Goal: Task Accomplishment & Management: Complete application form

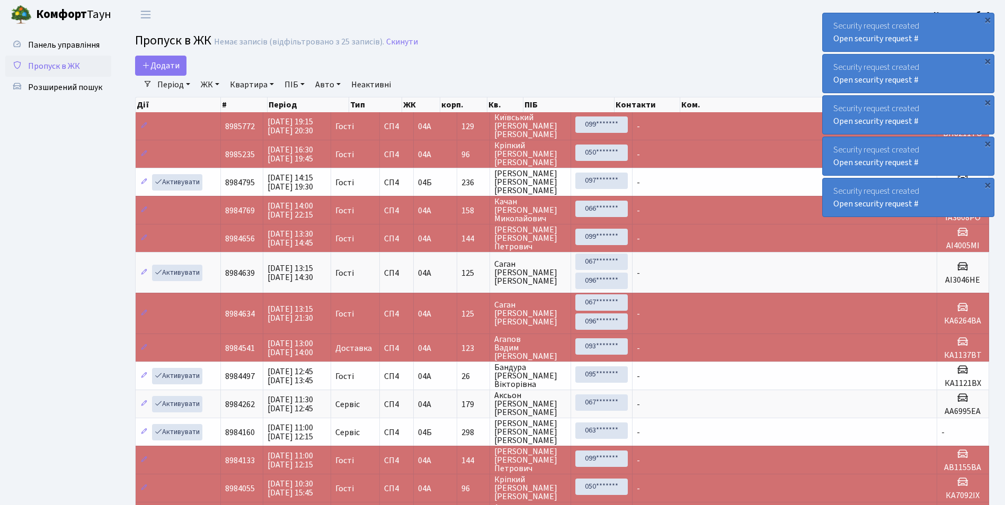
select select "25"
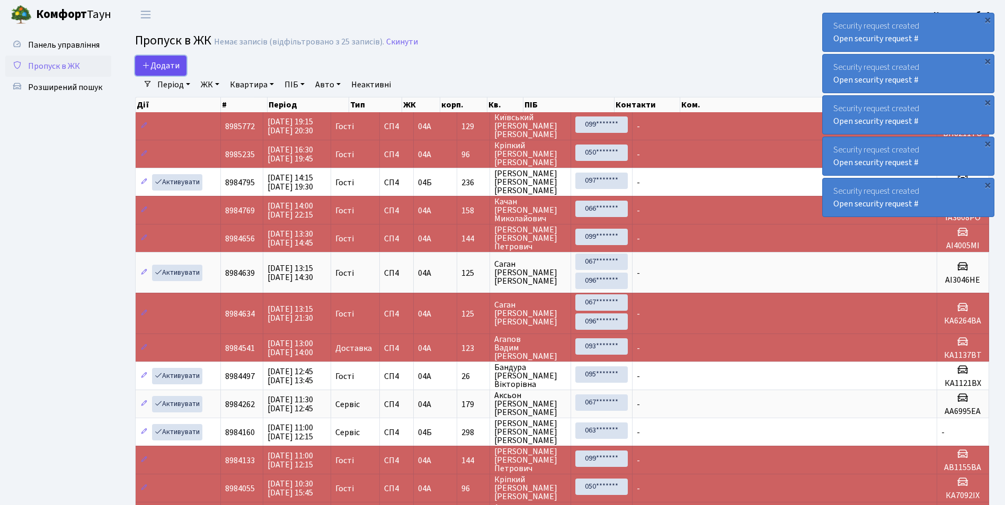
click at [169, 59] on link "Додати" at bounding box center [160, 66] width 51 height 20
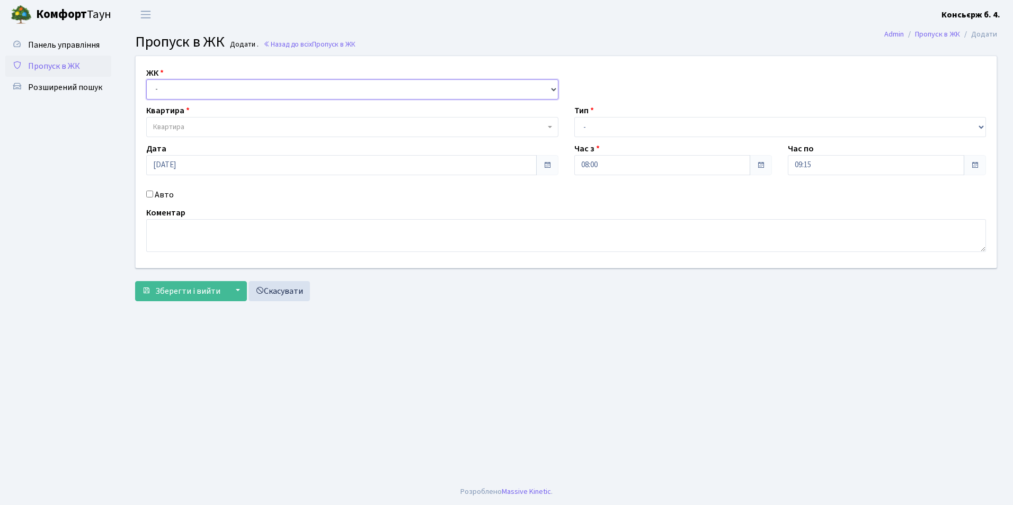
click at [177, 83] on select "- [STREET_ADDRESS]" at bounding box center [352, 89] width 412 height 20
select select "325"
click at [146, 79] on select "- [STREET_ADDRESS]" at bounding box center [352, 89] width 412 height 20
select select
click at [267, 132] on span "Квартира" at bounding box center [349, 127] width 392 height 11
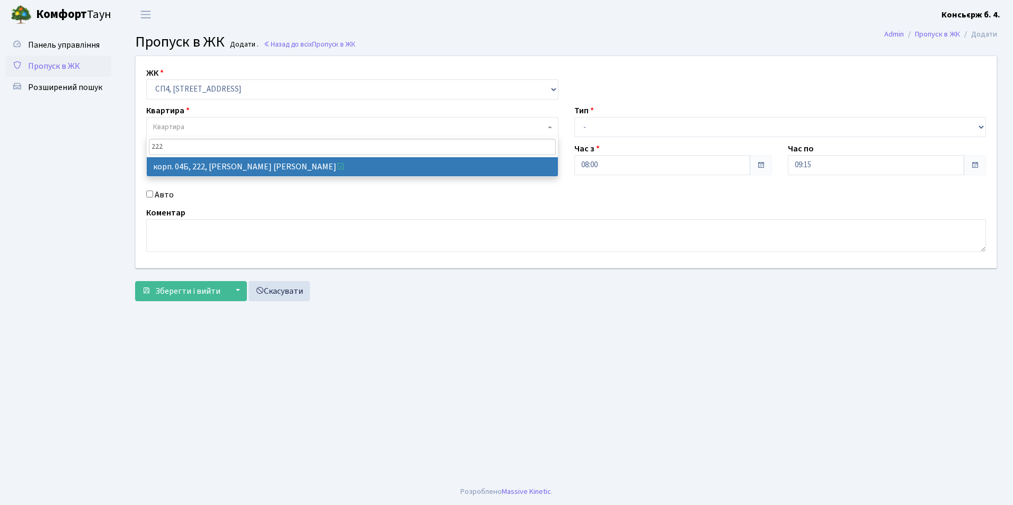
type input "222"
select select "21250"
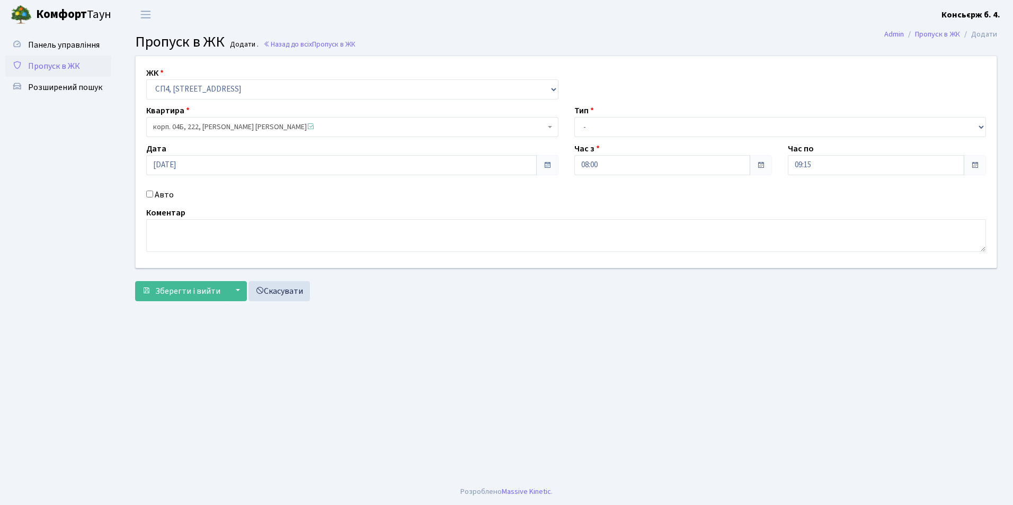
click at [147, 191] on input "Авто" at bounding box center [149, 194] width 7 height 7
checkbox input "true"
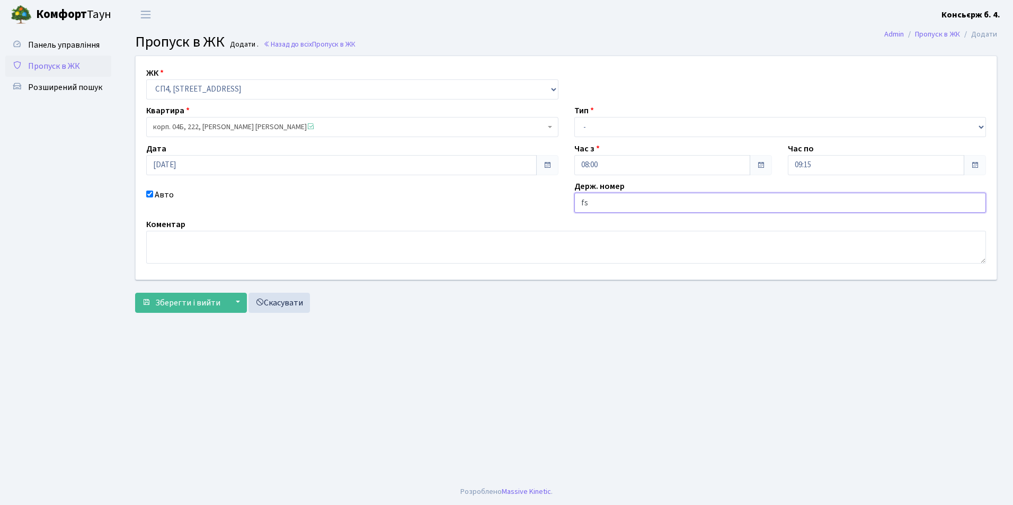
type input "f"
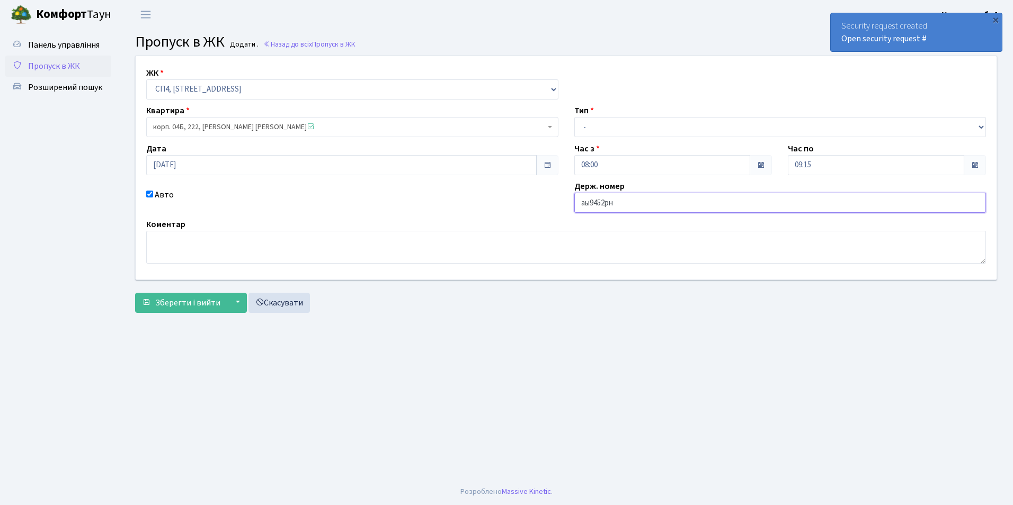
click at [588, 204] on input "аы9452рн" at bounding box center [780, 203] width 412 height 20
type input "аі9452рн"
click at [201, 301] on span "Зберегти і вийти" at bounding box center [187, 303] width 65 height 12
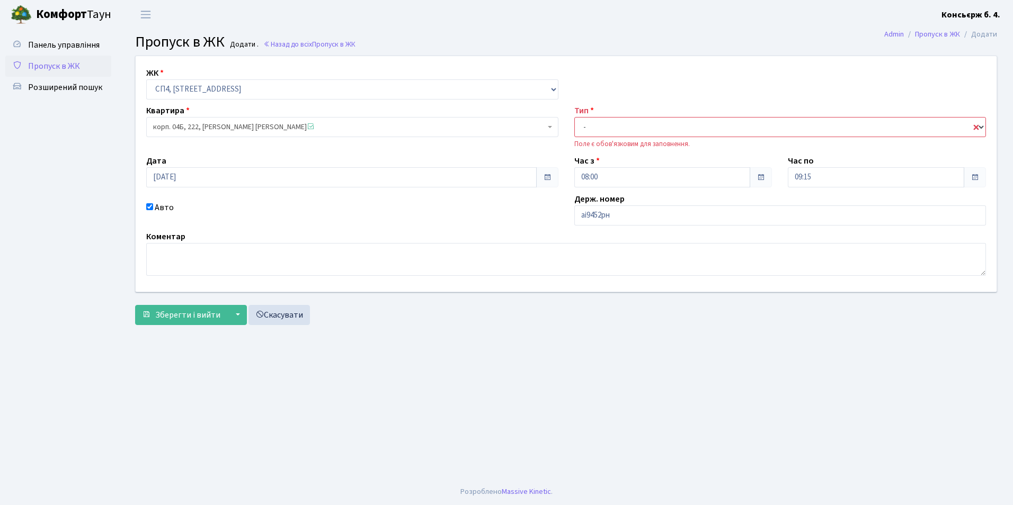
click at [582, 130] on select "- Доставка Таксі Гості Сервіс" at bounding box center [780, 127] width 412 height 20
select select "18"
click at [574, 117] on select "- Доставка Таксі Гості Сервіс" at bounding box center [780, 127] width 412 height 20
click at [212, 316] on span "Зберегти і вийти" at bounding box center [187, 315] width 65 height 12
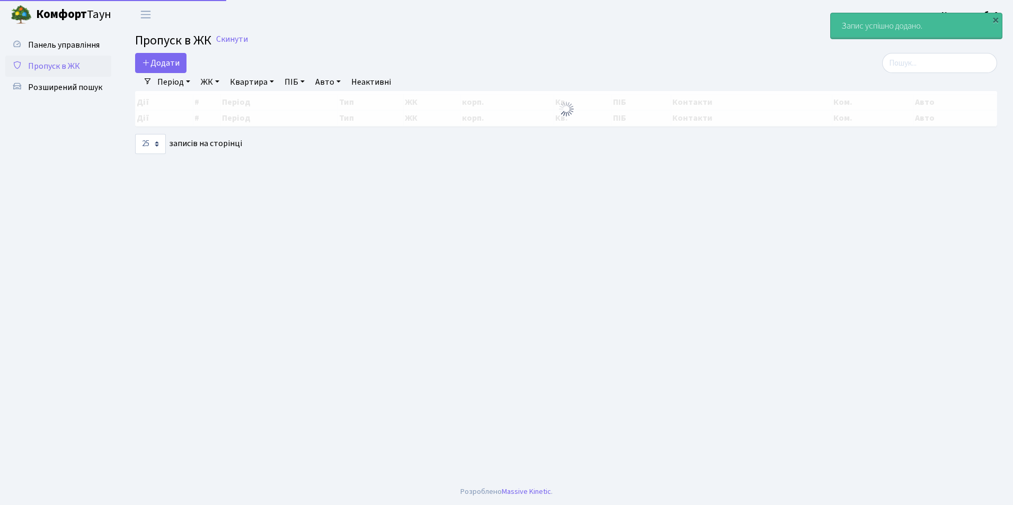
select select "25"
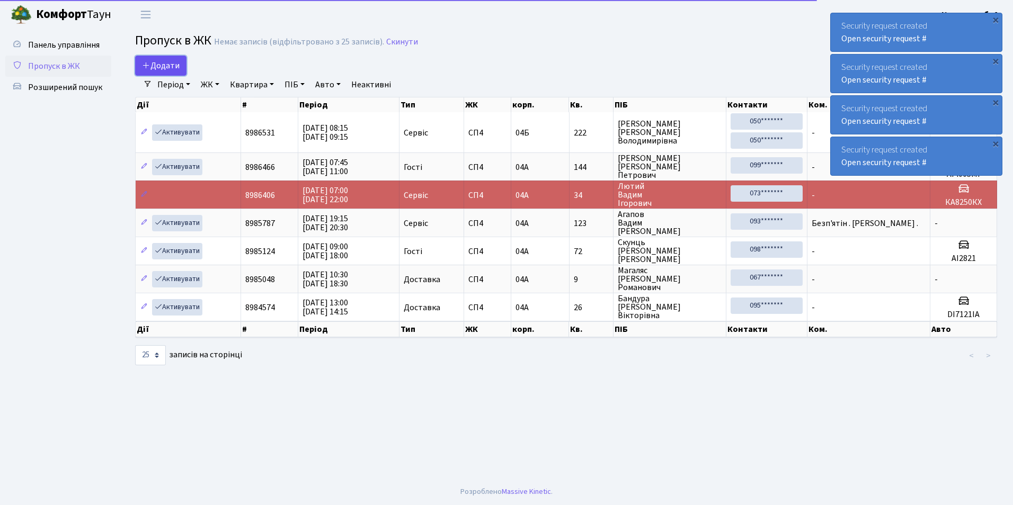
click at [158, 69] on span "Додати" at bounding box center [161, 66] width 38 height 12
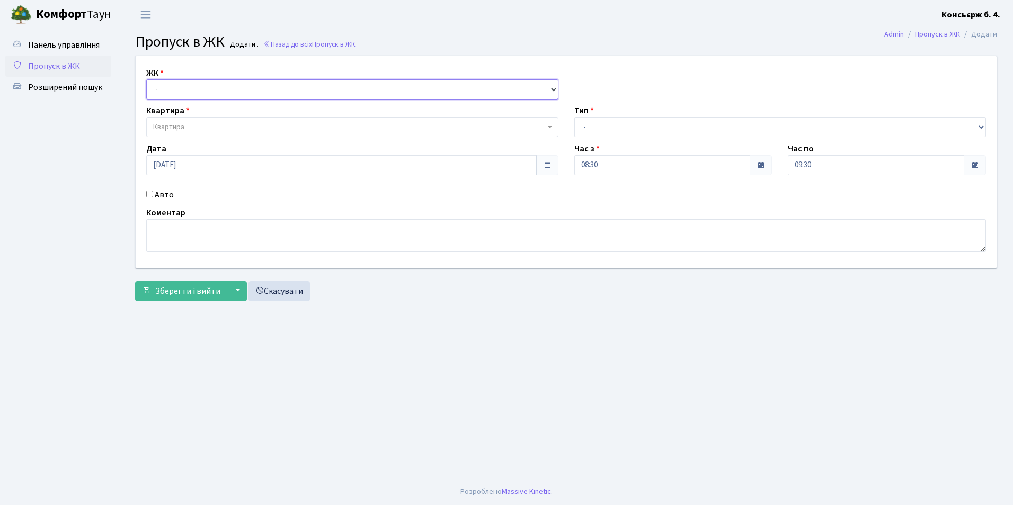
click at [168, 91] on select "- [STREET_ADDRESS]" at bounding box center [352, 89] width 412 height 20
select select "325"
click at [146, 79] on select "- [STREET_ADDRESS]" at bounding box center [352, 89] width 412 height 20
select select
click at [172, 128] on span "Квартира" at bounding box center [168, 127] width 31 height 11
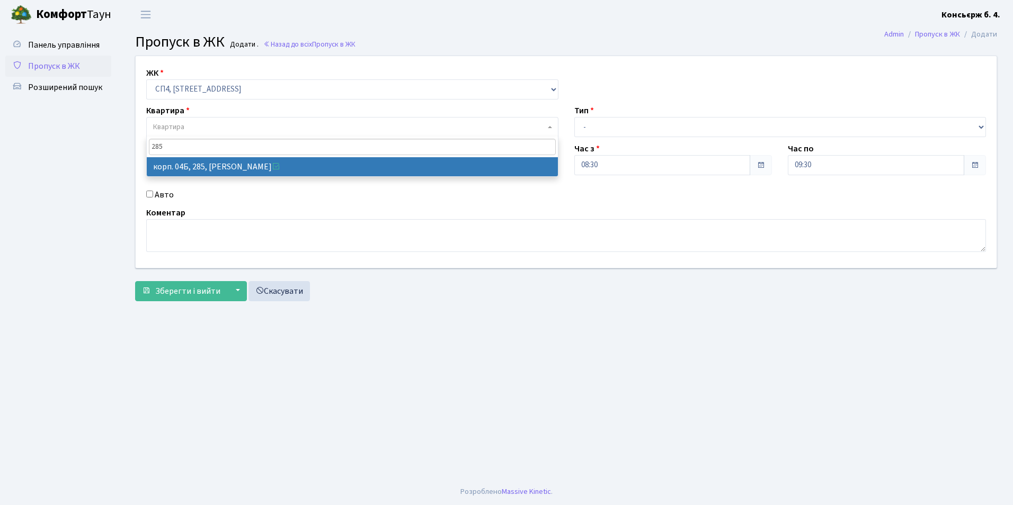
type input "285"
select select "21313"
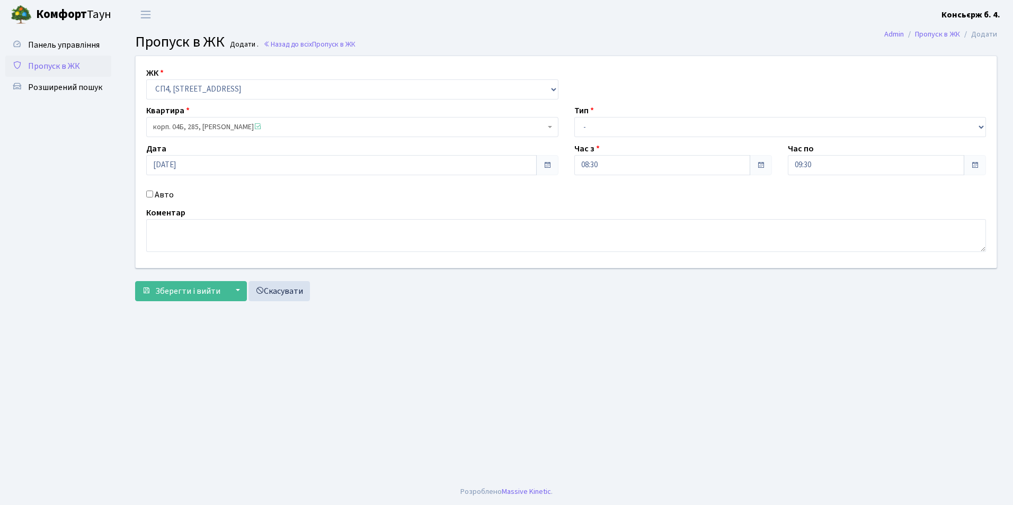
click at [145, 193] on div "Авто" at bounding box center [352, 195] width 428 height 13
click at [148, 194] on input "Авто" at bounding box center [149, 194] width 7 height 7
checkbox input "true"
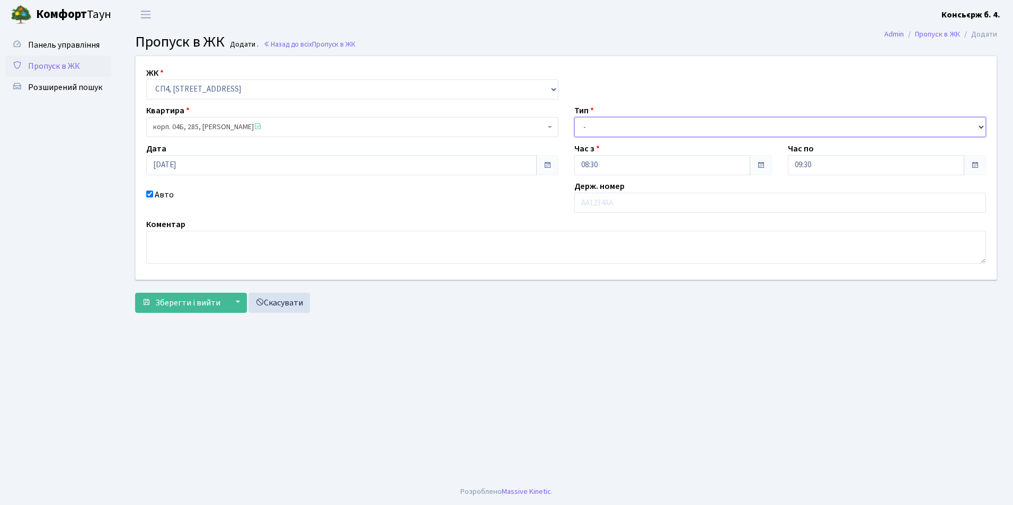
click at [615, 119] on select "- Доставка Таксі Гості Сервіс" at bounding box center [780, 127] width 412 height 20
select select "18"
click at [574, 117] on select "- Доставка Таксі Гості Сервіс" at bounding box center [780, 127] width 412 height 20
click at [600, 205] on input "text" at bounding box center [780, 203] width 412 height 20
type input "аа6557рс"
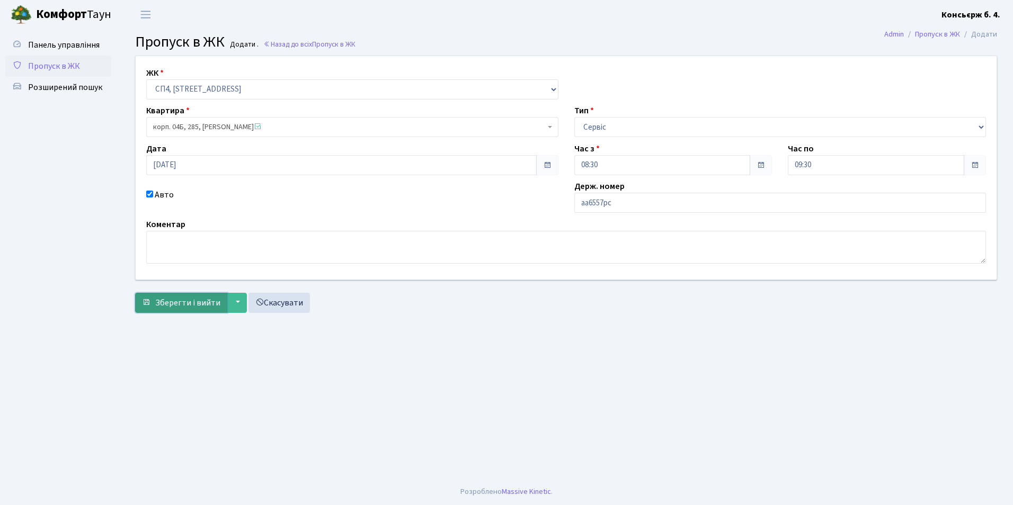
click at [177, 302] on span "Зберегти і вийти" at bounding box center [187, 303] width 65 height 12
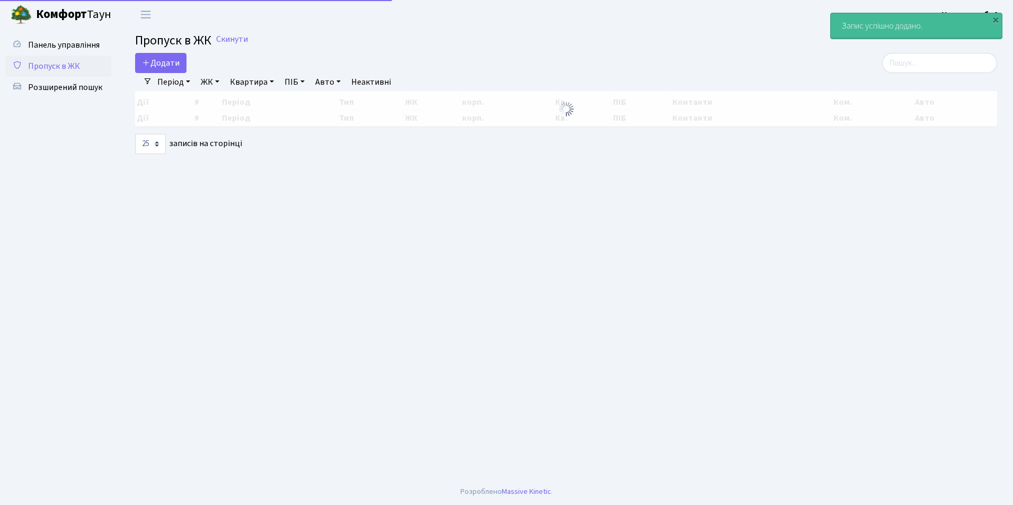
select select "25"
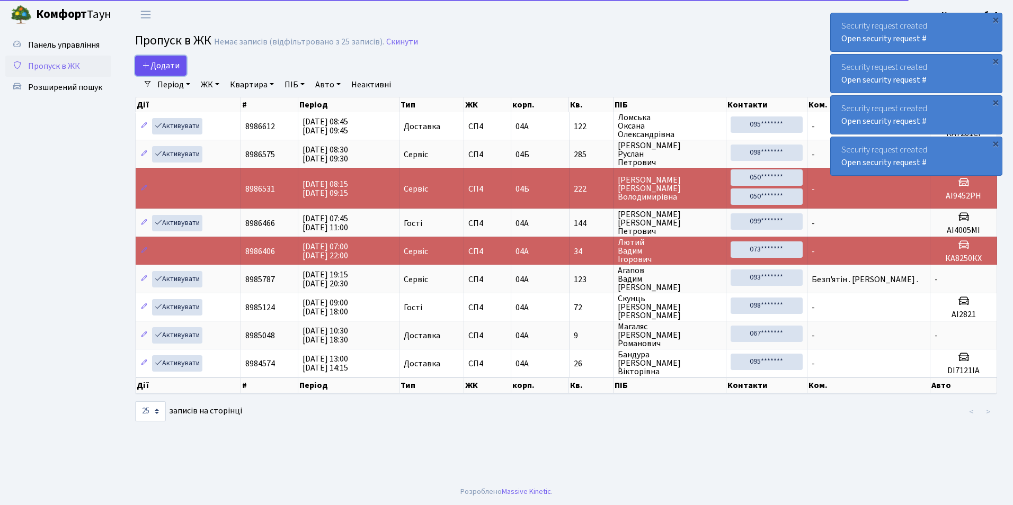
click at [170, 65] on span "Додати" at bounding box center [161, 66] width 38 height 12
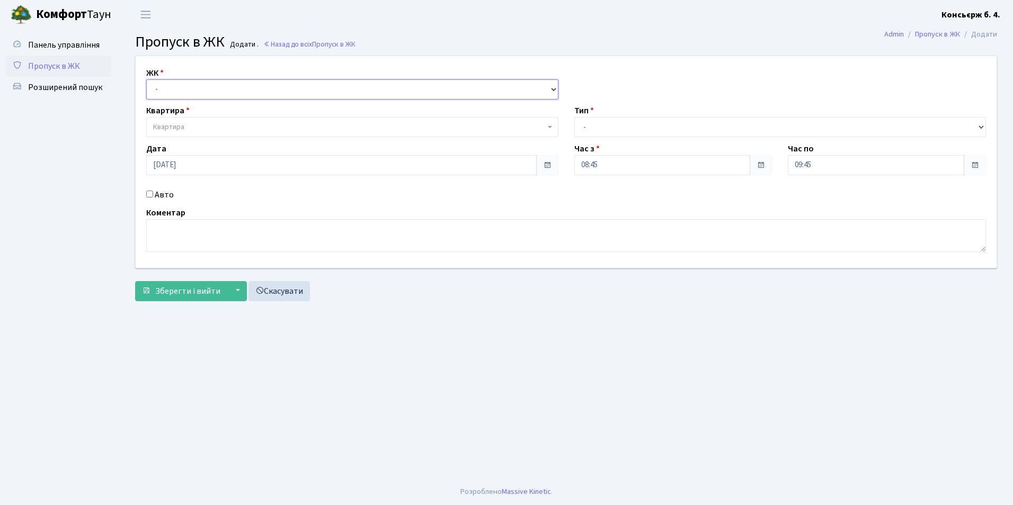
click at [168, 85] on select "- СП4, Столичне шосе, 5" at bounding box center [352, 89] width 412 height 20
select select "325"
click at [146, 79] on select "- СП4, Столичне шосе, 5" at bounding box center [352, 89] width 412 height 20
select select
click at [173, 128] on span "Квартира" at bounding box center [168, 127] width 31 height 11
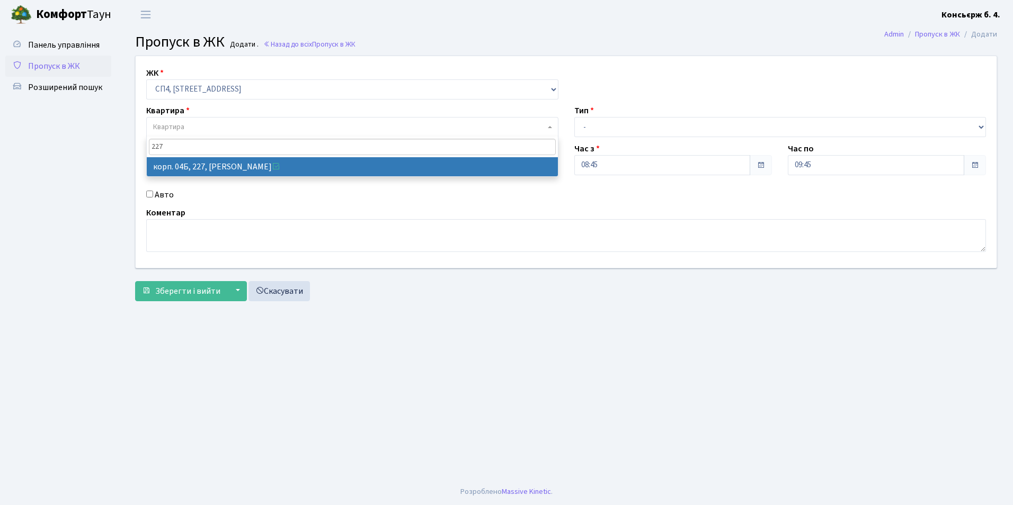
type input "227"
select select "21255"
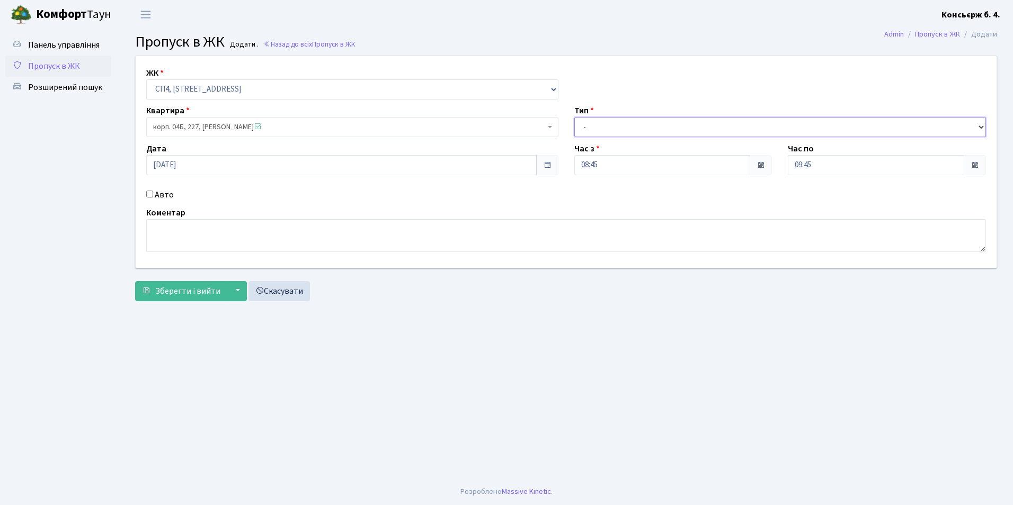
click at [687, 125] on select "- Доставка Таксі Гості Сервіс" at bounding box center [780, 127] width 412 height 20
select select "2"
click at [574, 117] on select "- Доставка Таксі Гості Сервіс" at bounding box center [780, 127] width 412 height 20
click at [149, 191] on input "Авто" at bounding box center [149, 194] width 7 height 7
checkbox input "true"
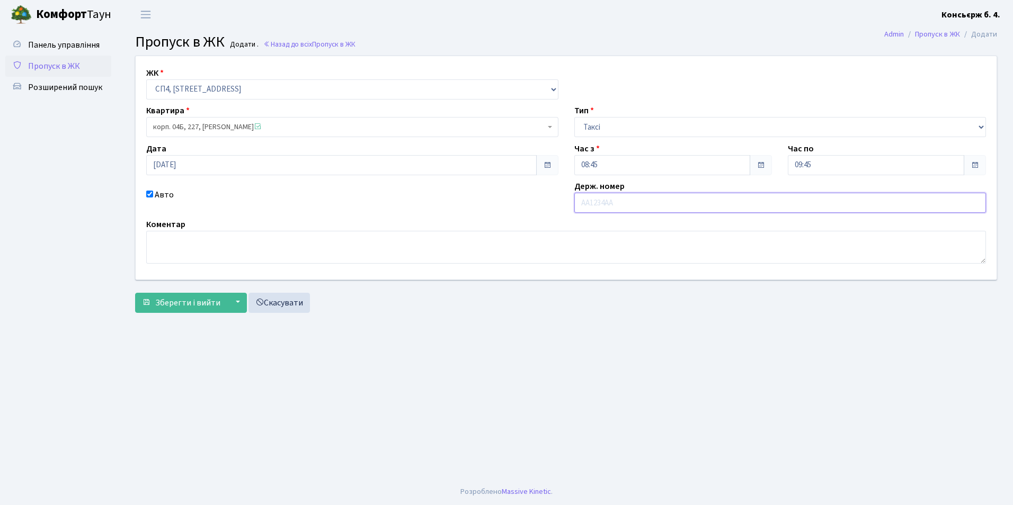
click at [612, 208] on input "text" at bounding box center [780, 203] width 412 height 20
click at [611, 207] on input "text" at bounding box center [780, 203] width 412 height 20
type input "вн7974тк"
click at [213, 301] on span "Зберегти і вийти" at bounding box center [187, 303] width 65 height 12
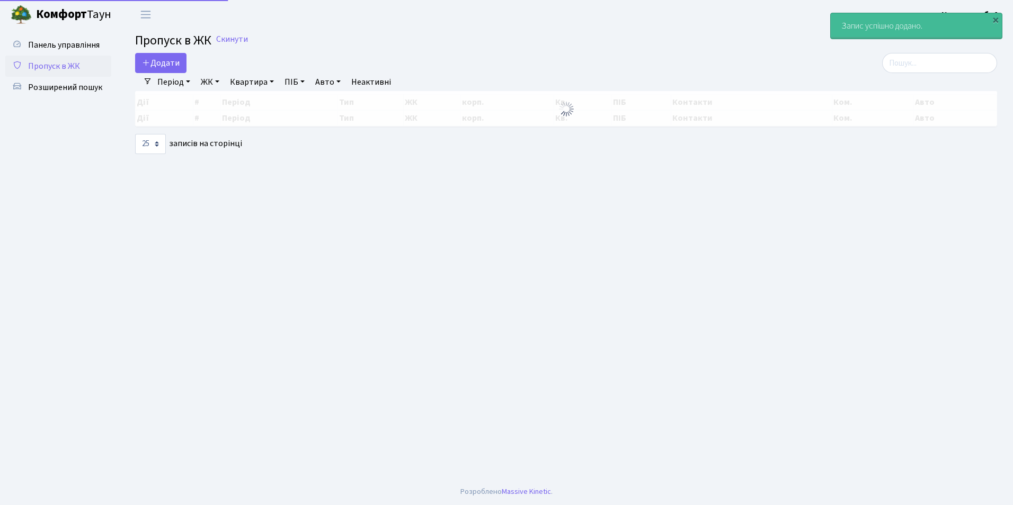
select select "25"
